Goal: Task Accomplishment & Management: Manage account settings

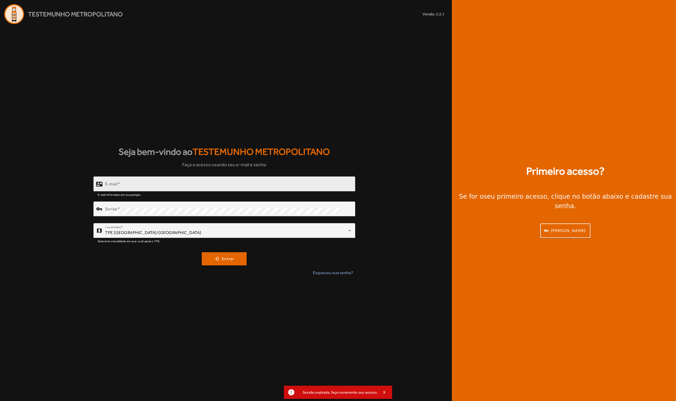
click at [295, 181] on div "E-mail" at bounding box center [228, 184] width 246 height 15
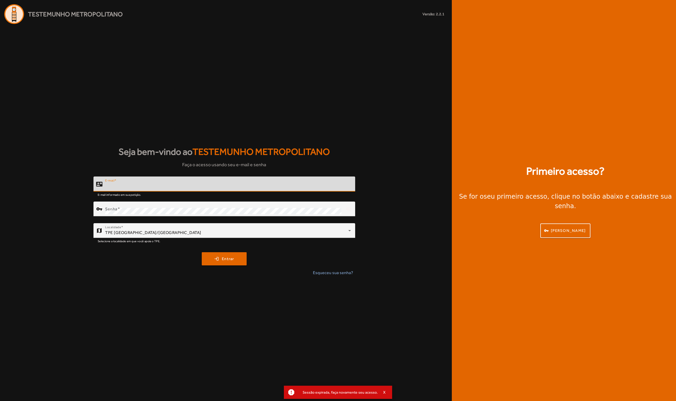
type input "**********"
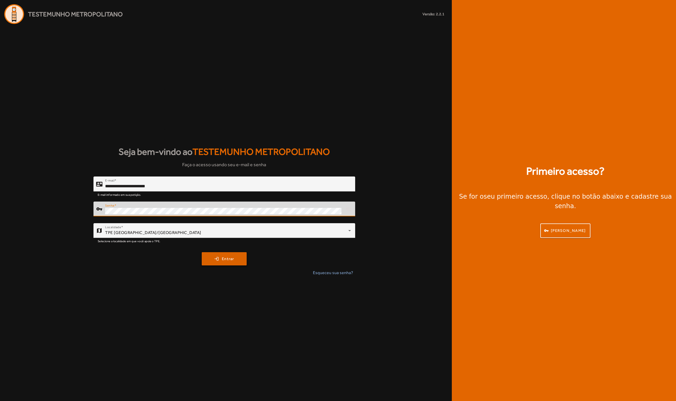
click at [231, 262] on span "submit" at bounding box center [224, 259] width 44 height 13
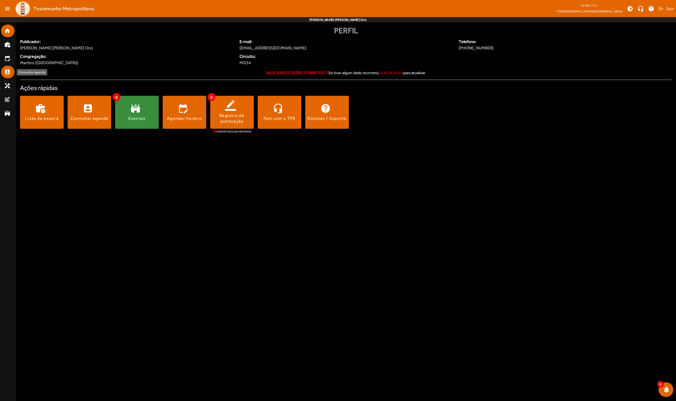
click at [8, 66] on mat-list-item "perm_contact_calendar" at bounding box center [7, 72] width 13 height 13
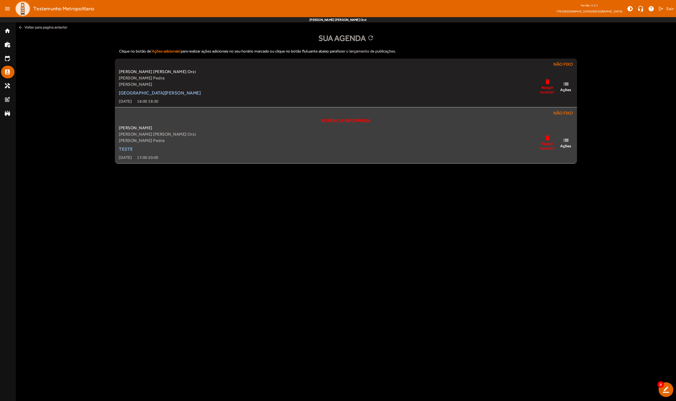
click at [546, 140] on mat-icon "delete" at bounding box center [547, 138] width 6 height 7
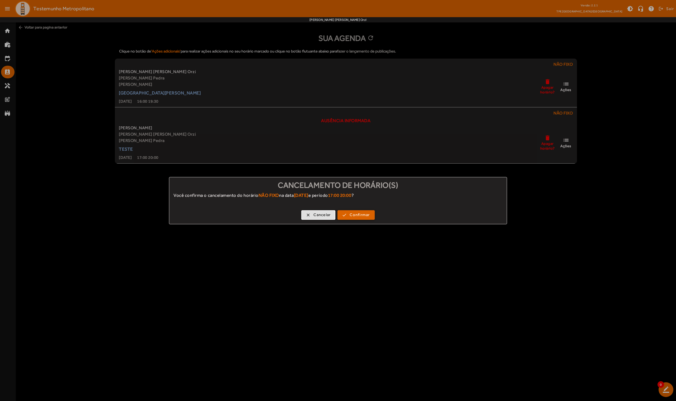
click at [359, 217] on span "Confirmar" at bounding box center [360, 215] width 20 height 6
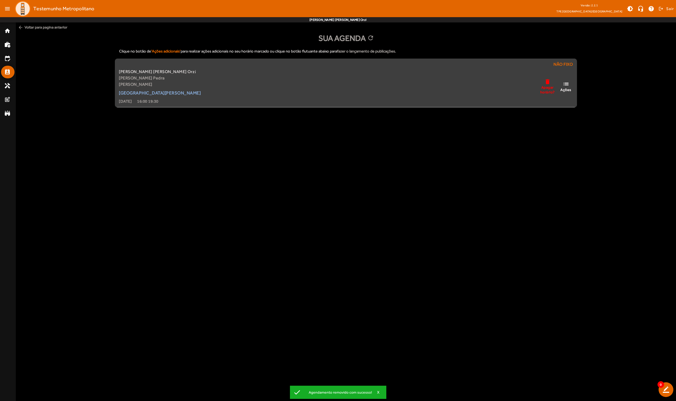
click at [362, 87] on div "[PERSON_NAME] [PERSON_NAME] Orzi [PERSON_NAME] Pedra [PERSON_NAME] [GEOGRAPHIC_…" at bounding box center [346, 87] width 456 height 36
click at [567, 84] on mat-icon "list" at bounding box center [566, 84] width 6 height 7
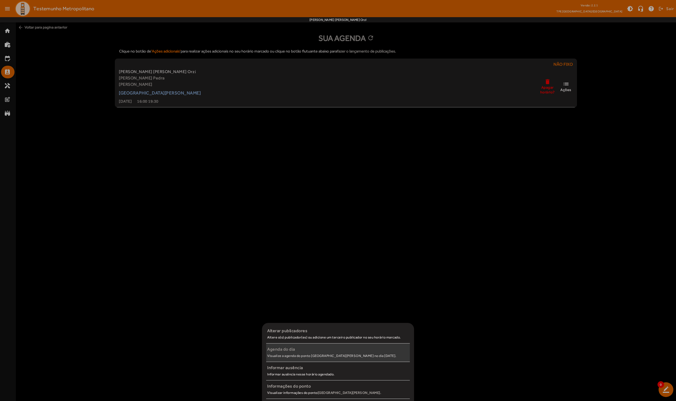
click at [333, 351] on div "Agenda do dia" at bounding box center [338, 349] width 142 height 6
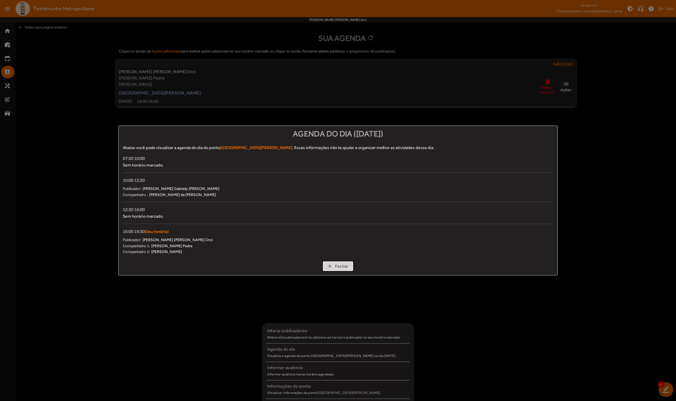
click at [335, 262] on button "clear Fechar" at bounding box center [338, 267] width 30 height 10
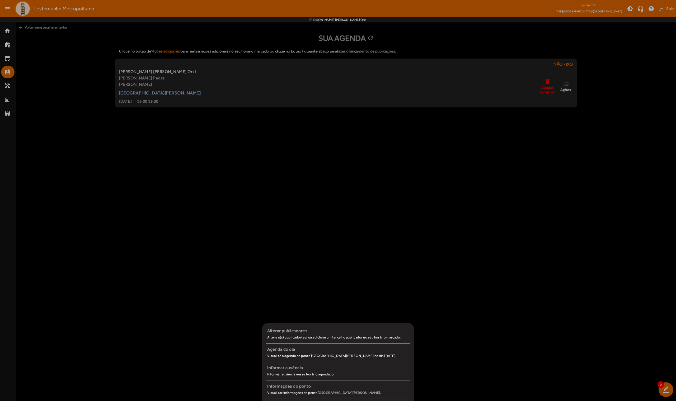
click at [566, 81] on div at bounding box center [338, 200] width 676 height 401
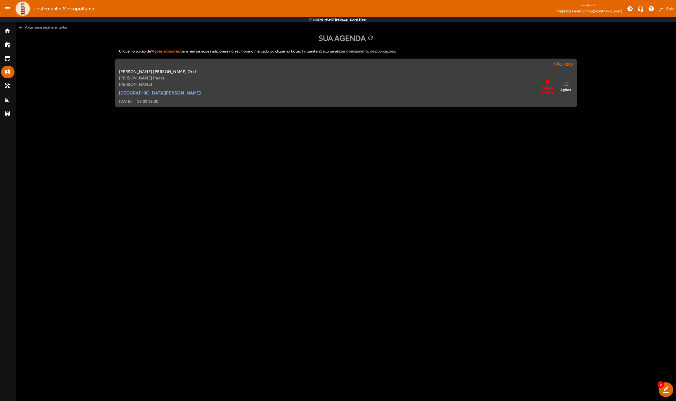
click at [565, 84] on mat-icon "list" at bounding box center [566, 84] width 6 height 7
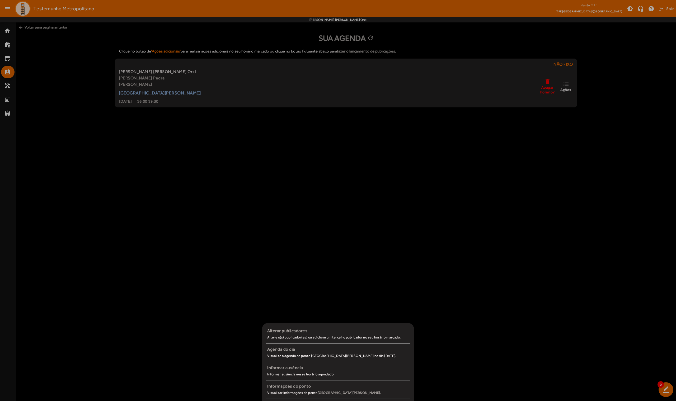
click at [544, 178] on div at bounding box center [338, 200] width 676 height 401
